Goal: Navigation & Orientation: Understand site structure

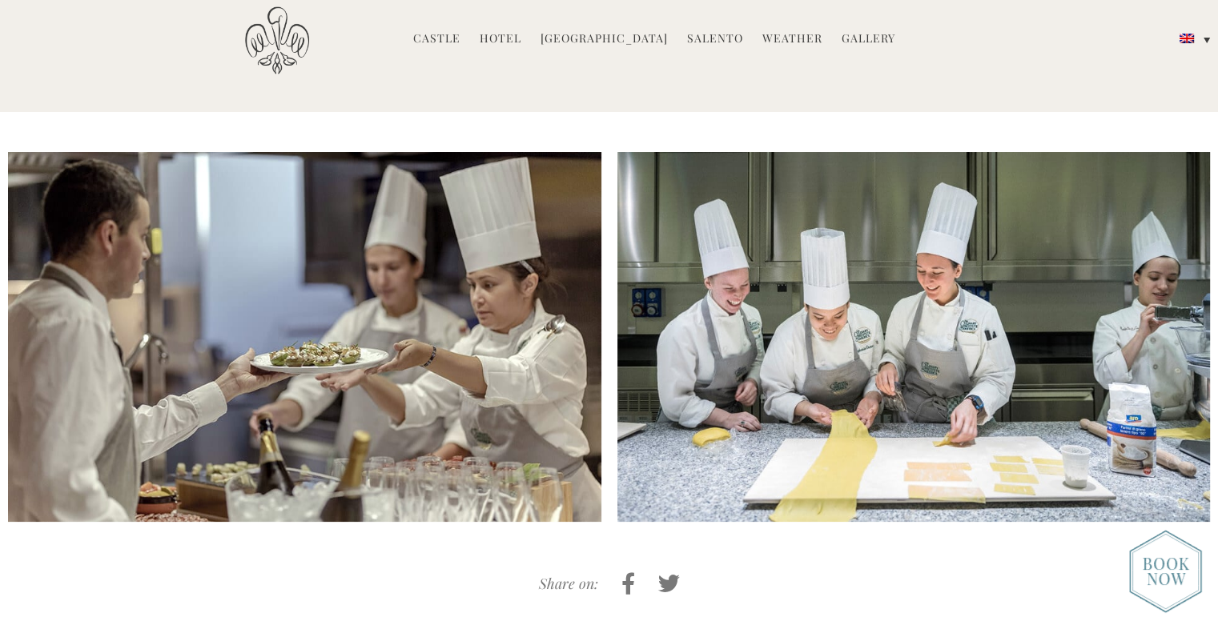
scroll to position [3522, 0]
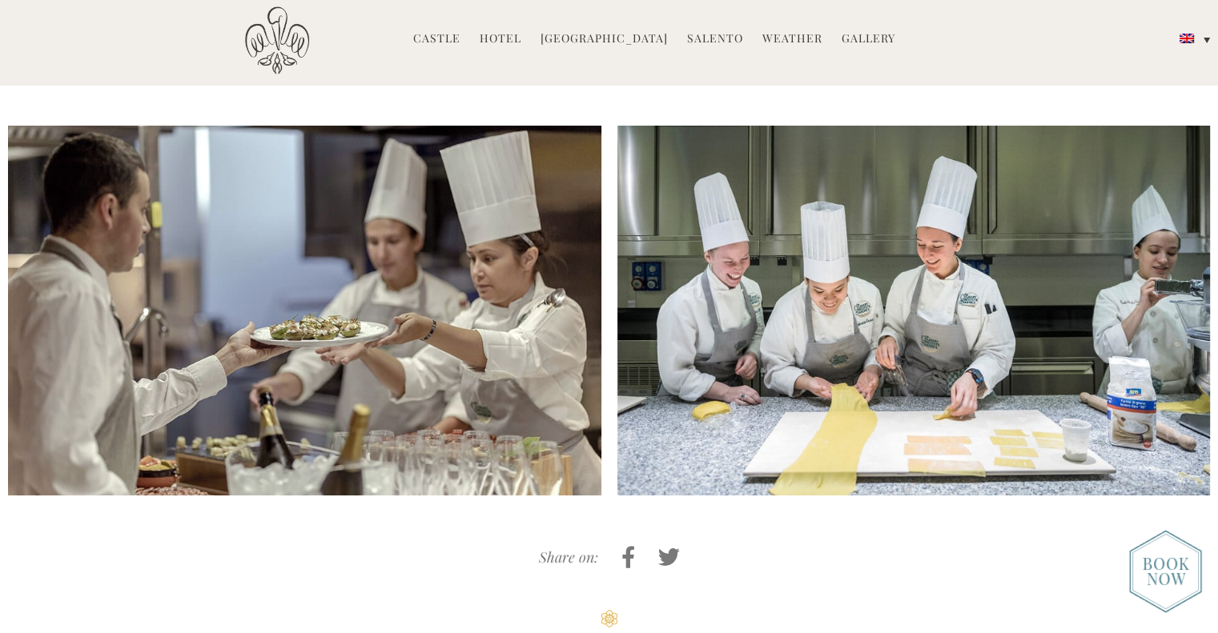
click at [527, 46] on li "Hotel Castello Rooms Masseria Restaurant Experiences Weddings Directions Press" at bounding box center [500, 39] width 58 height 34
click at [521, 40] on link "Hotel" at bounding box center [500, 39] width 42 height 18
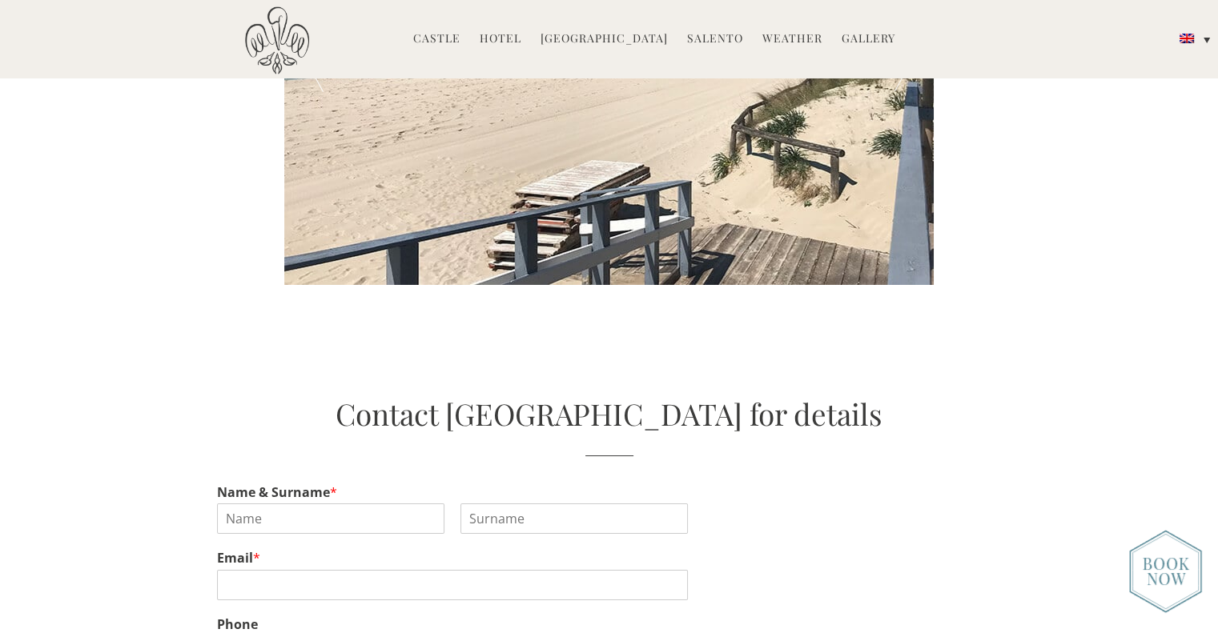
scroll to position [3122, 0]
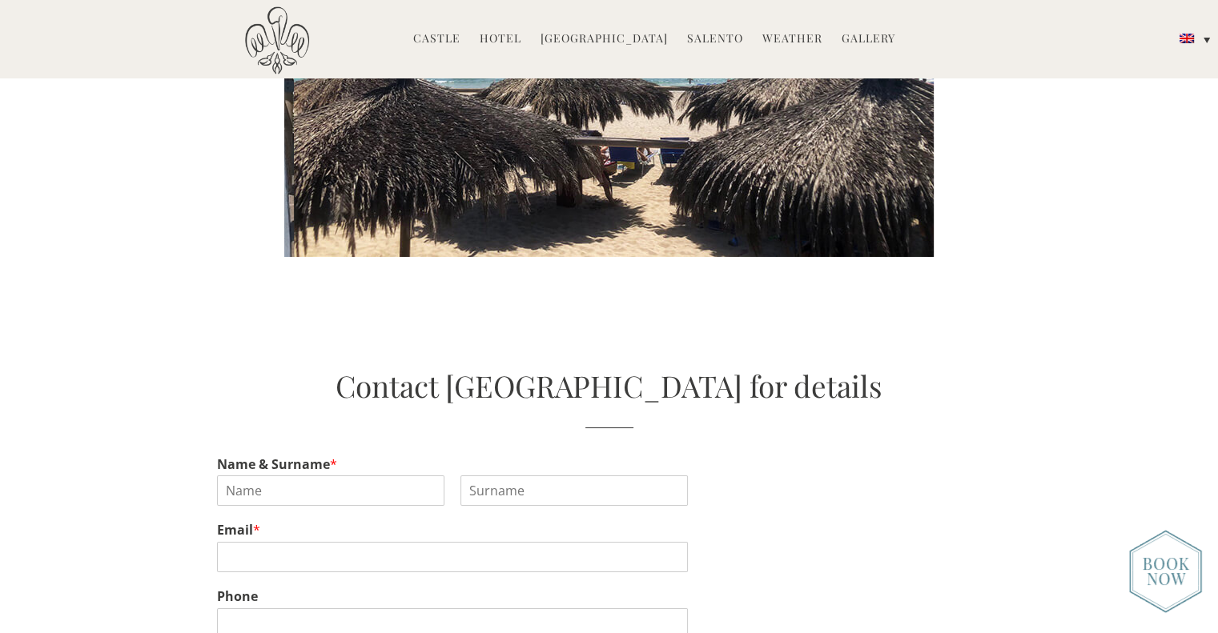
click at [637, 37] on link "[GEOGRAPHIC_DATA]" at bounding box center [603, 39] width 127 height 18
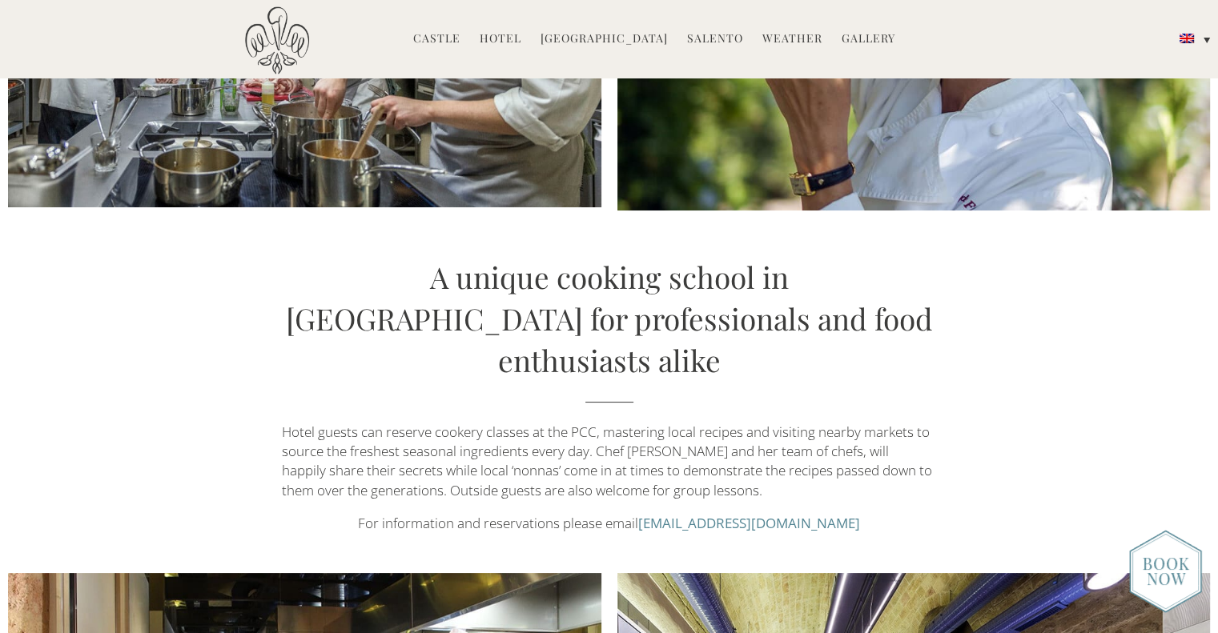
scroll to position [1361, 0]
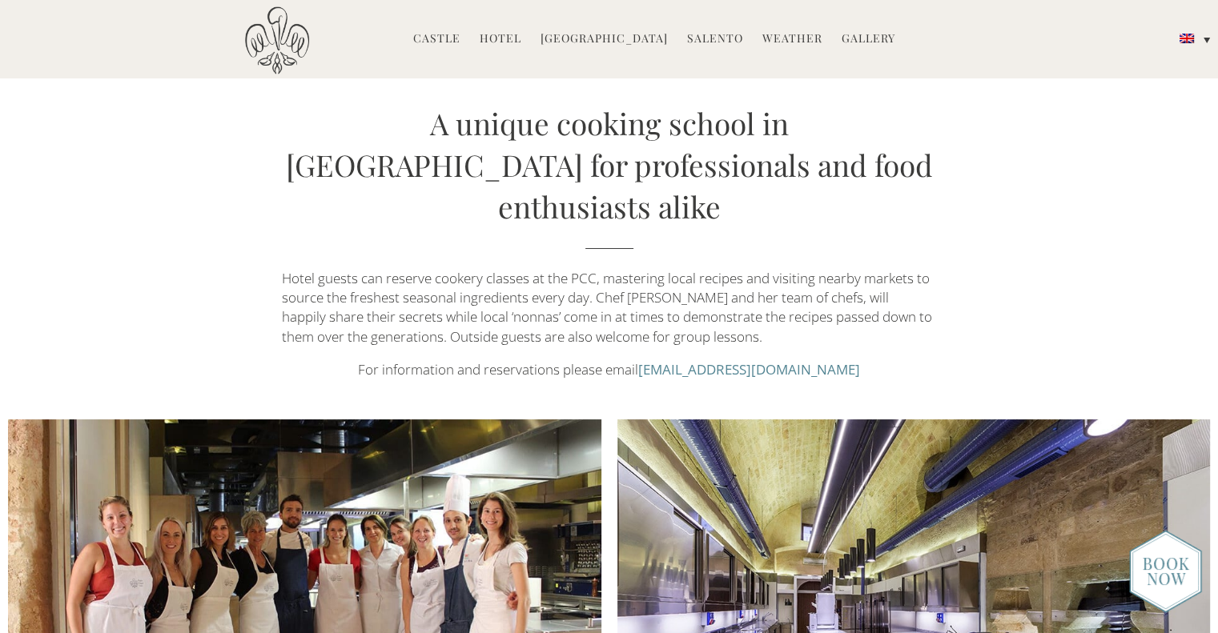
click at [468, 47] on li "Castle History Frescoes Museum Garden Family Timeline of Salento" at bounding box center [436, 39] width 63 height 34
click at [459, 36] on link "Castle" at bounding box center [436, 39] width 47 height 18
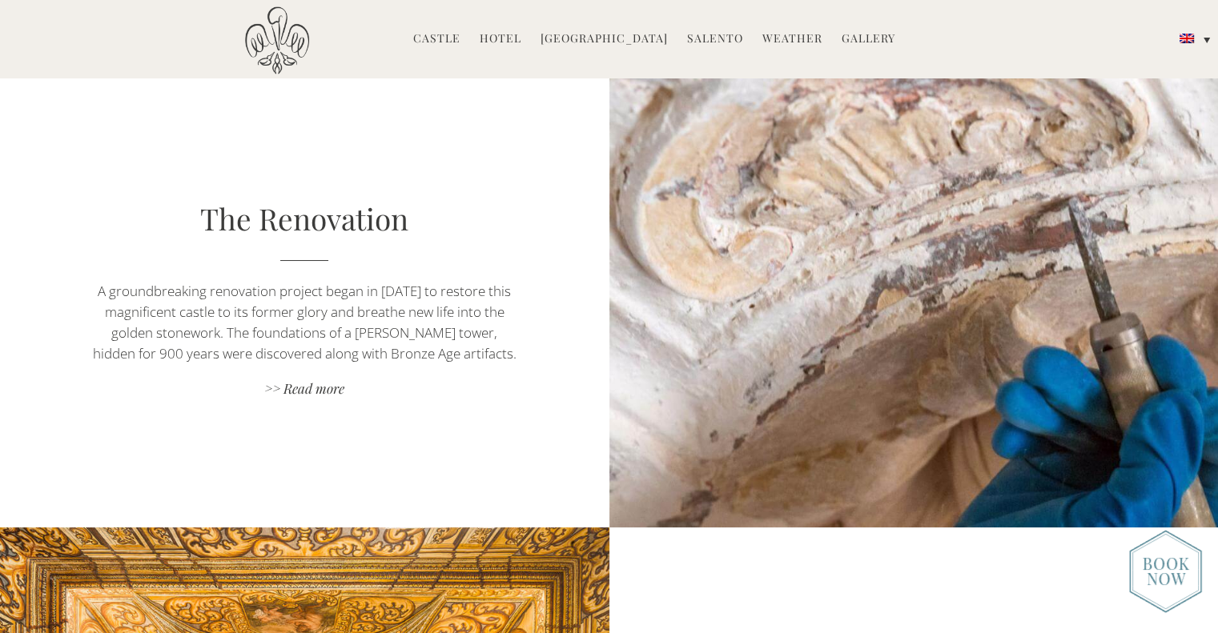
scroll to position [1121, 0]
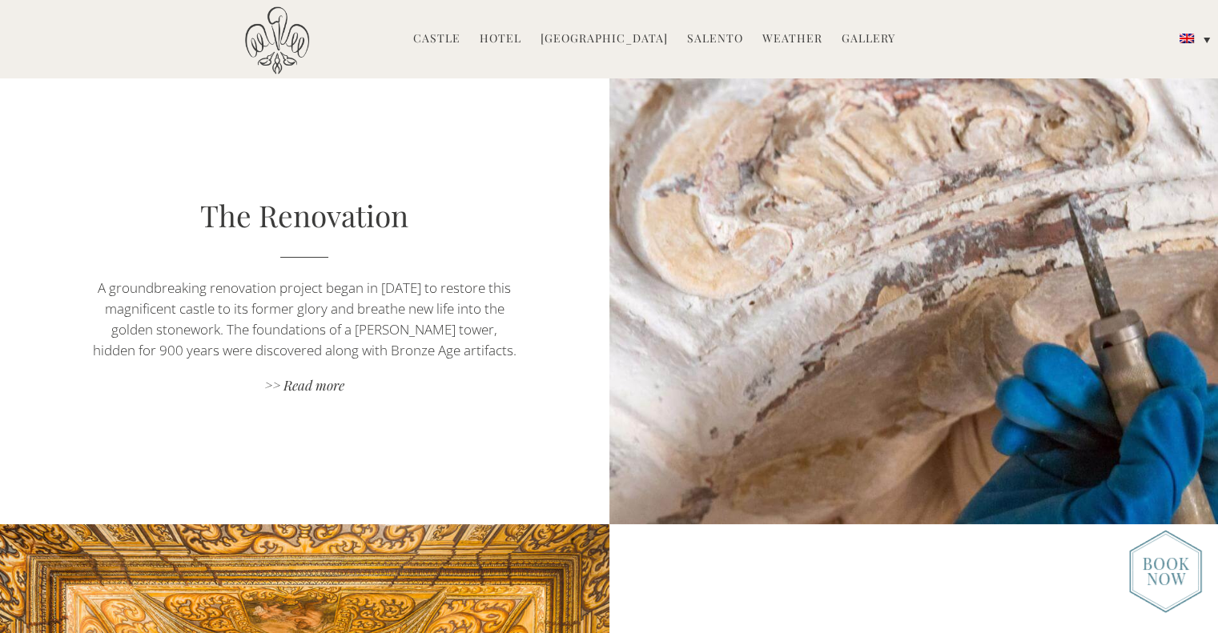
click at [503, 34] on link "Hotel" at bounding box center [500, 39] width 42 height 18
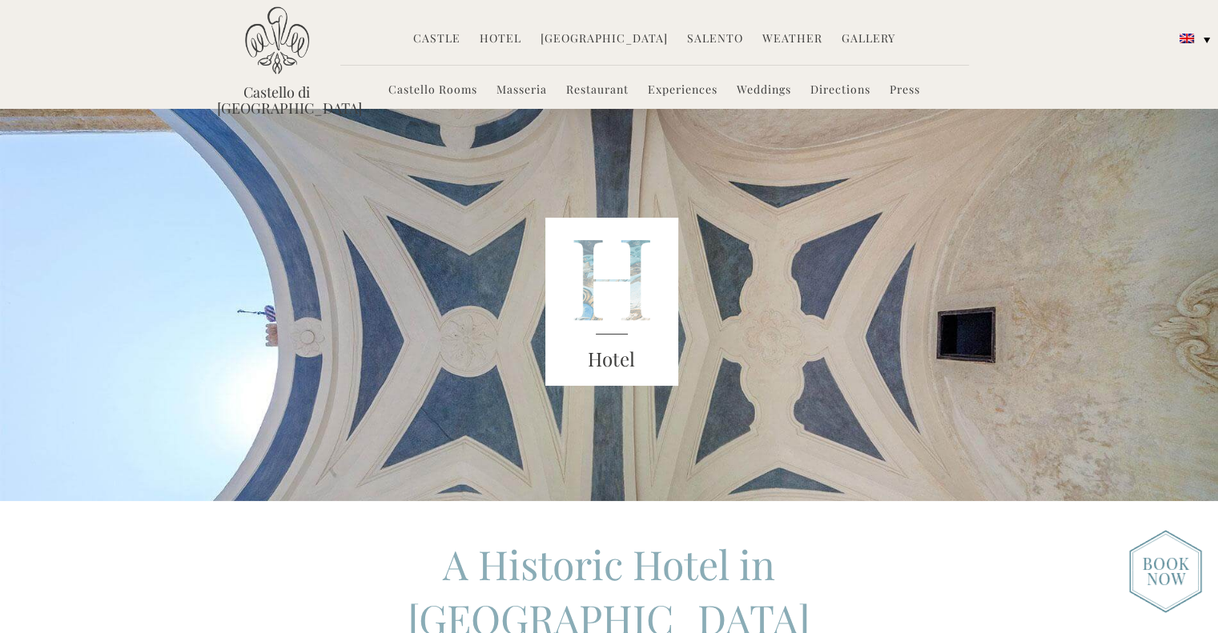
click at [718, 41] on link "Salento" at bounding box center [715, 39] width 56 height 18
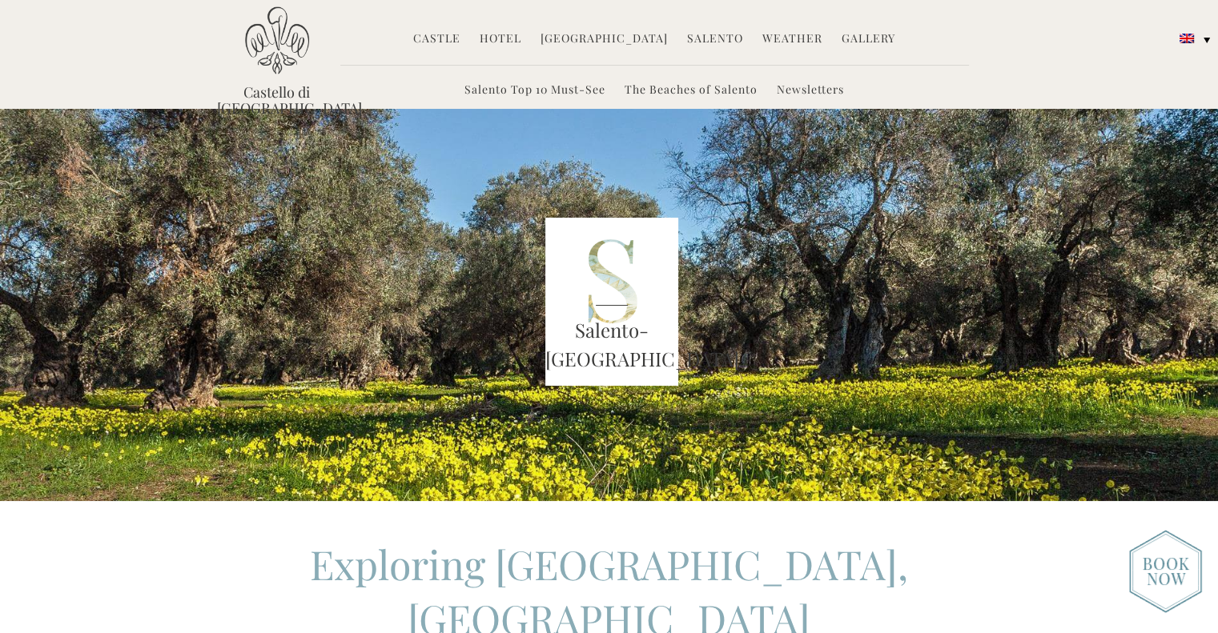
click at [781, 38] on link "Weather" at bounding box center [792, 39] width 60 height 18
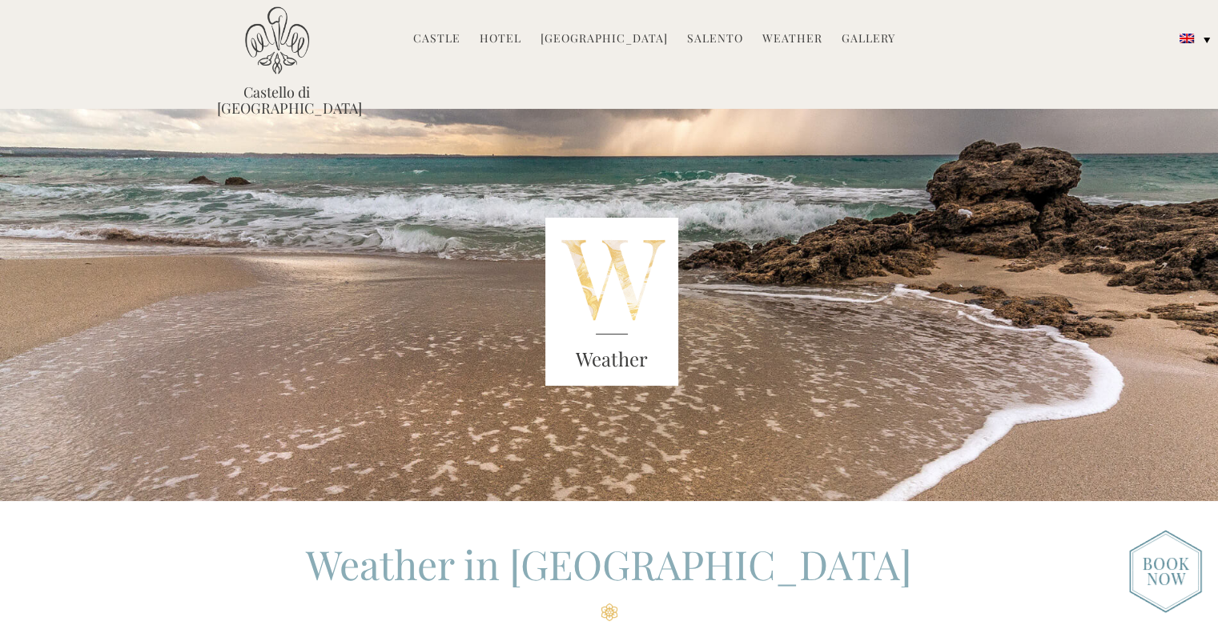
click at [857, 48] on link "Gallery" at bounding box center [868, 39] width 54 height 18
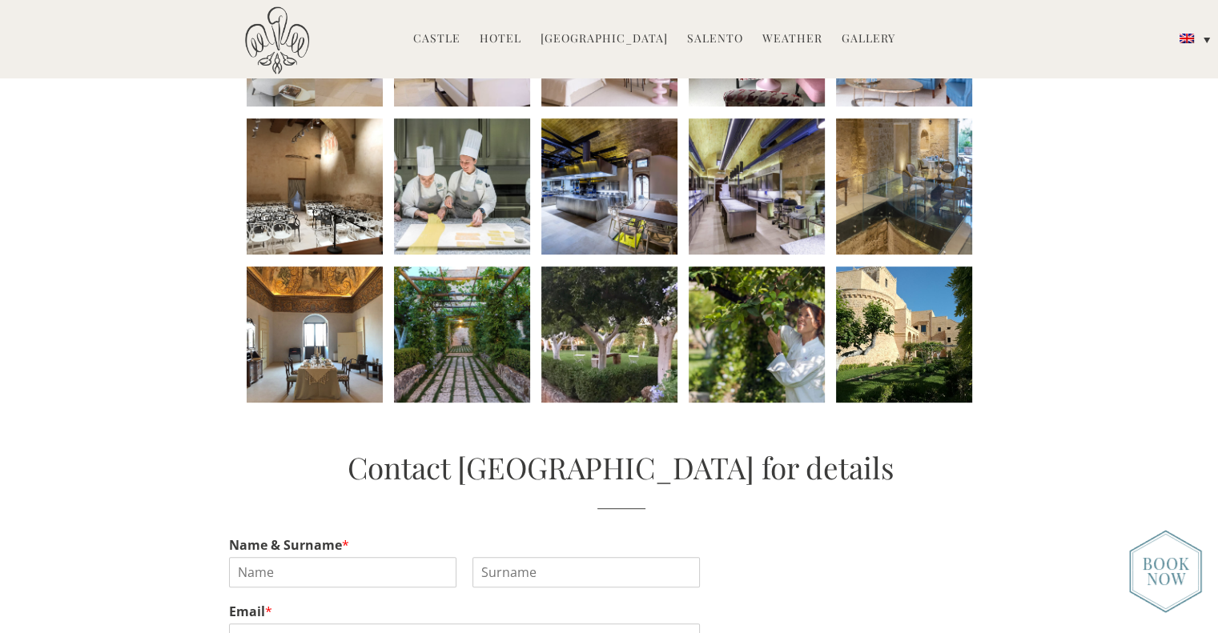
scroll to position [961, 0]
